Goal: Entertainment & Leisure: Consume media (video, audio)

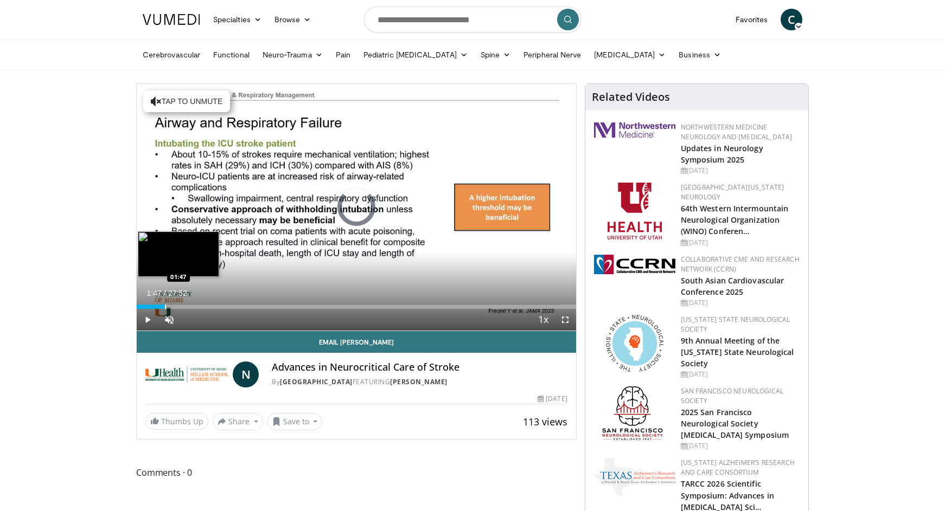
click at [164, 299] on div "Loaded : 2.37% 01:47 01:47" at bounding box center [356, 304] width 439 height 10
click at [185, 304] on div "Loaded : 10.18% 01:49 03:01" at bounding box center [356, 304] width 439 height 10
click at [197, 305] on div "Progress Bar" at bounding box center [197, 307] width 1 height 4
click at [191, 304] on div "Loaded : 16.02% 03:51 03:30" at bounding box center [356, 304] width 439 height 10
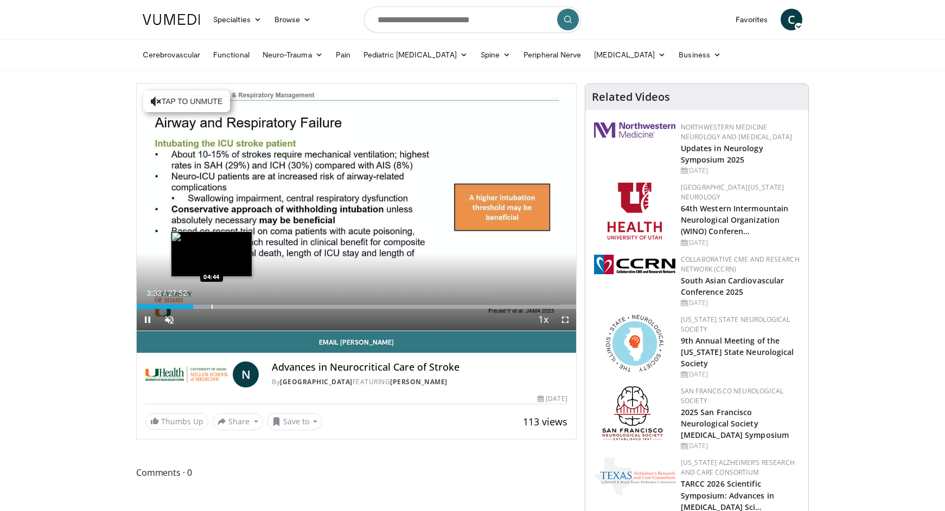
click at [212, 305] on div "Progress Bar" at bounding box center [212, 307] width 1 height 4
click at [223, 305] on div "Progress Bar" at bounding box center [223, 307] width 1 height 4
click at [235, 305] on div "Progress Bar" at bounding box center [235, 307] width 1 height 4
click at [245, 305] on div "Progress Bar" at bounding box center [245, 307] width 1 height 4
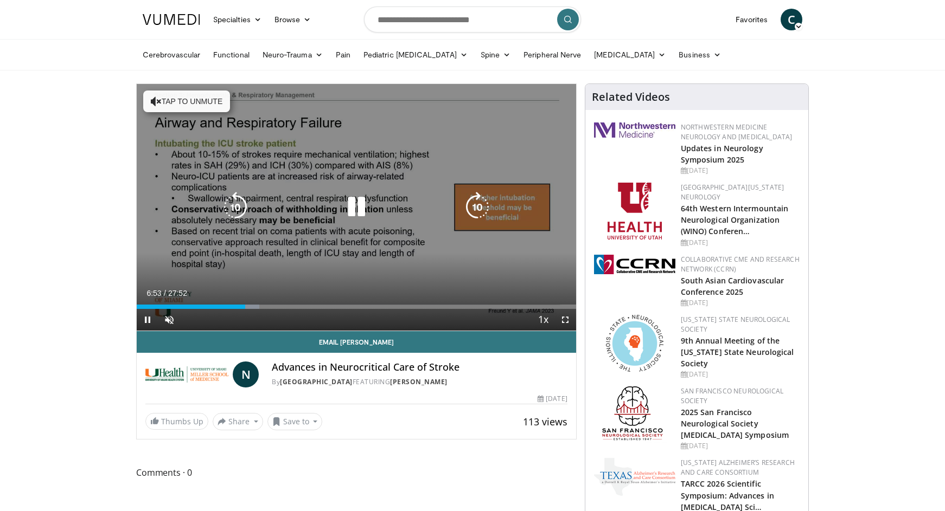
click at [260, 305] on div "10 seconds Tap to unmute" at bounding box center [356, 207] width 439 height 247
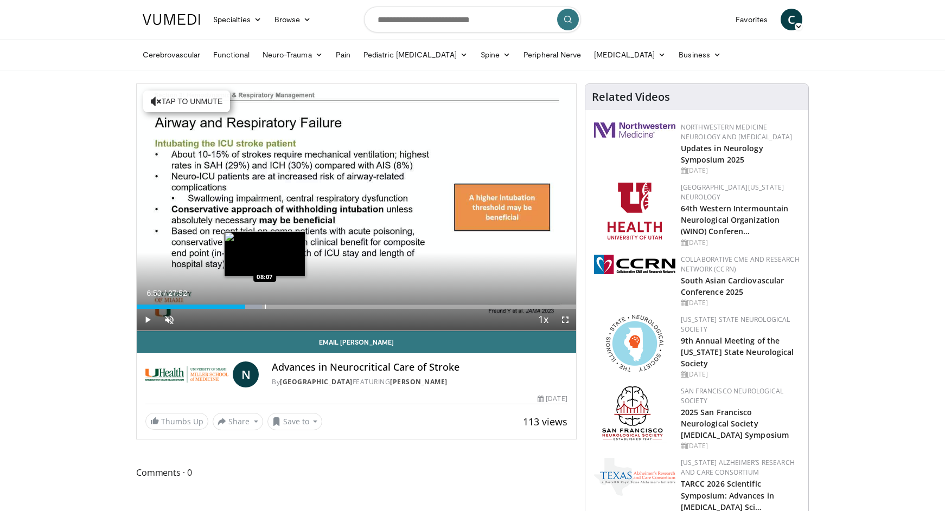
click at [265, 307] on div "Progress Bar" at bounding box center [265, 307] width 1 height 4
click at [262, 307] on div "Progress Bar" at bounding box center [262, 307] width 1 height 4
click at [278, 308] on div "Loaded : 32.33% 07:58 09:02" at bounding box center [356, 307] width 439 height 4
